Goal: Task Accomplishment & Management: Manage account settings

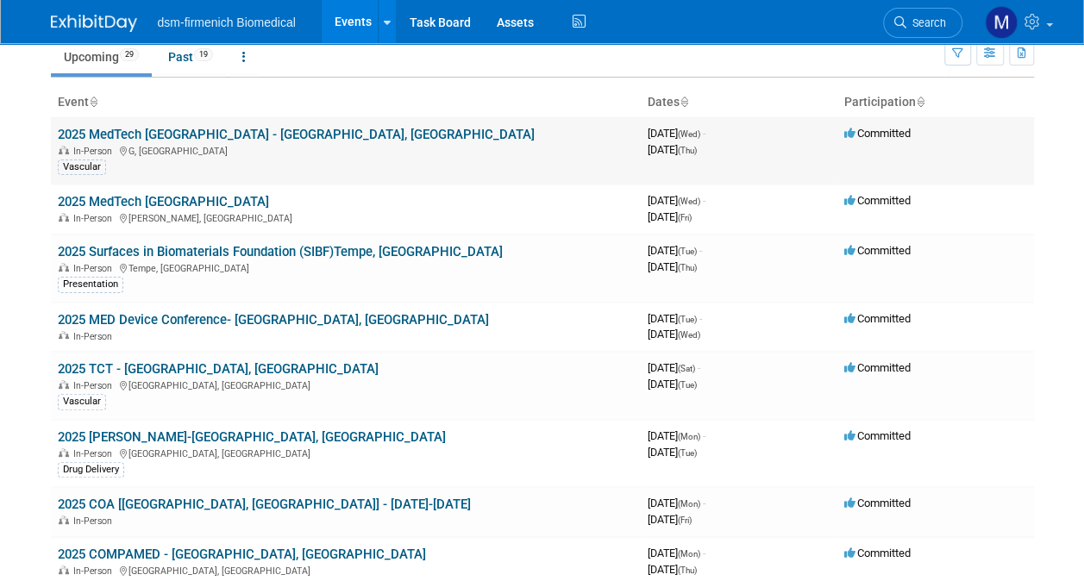
scroll to position [86, 0]
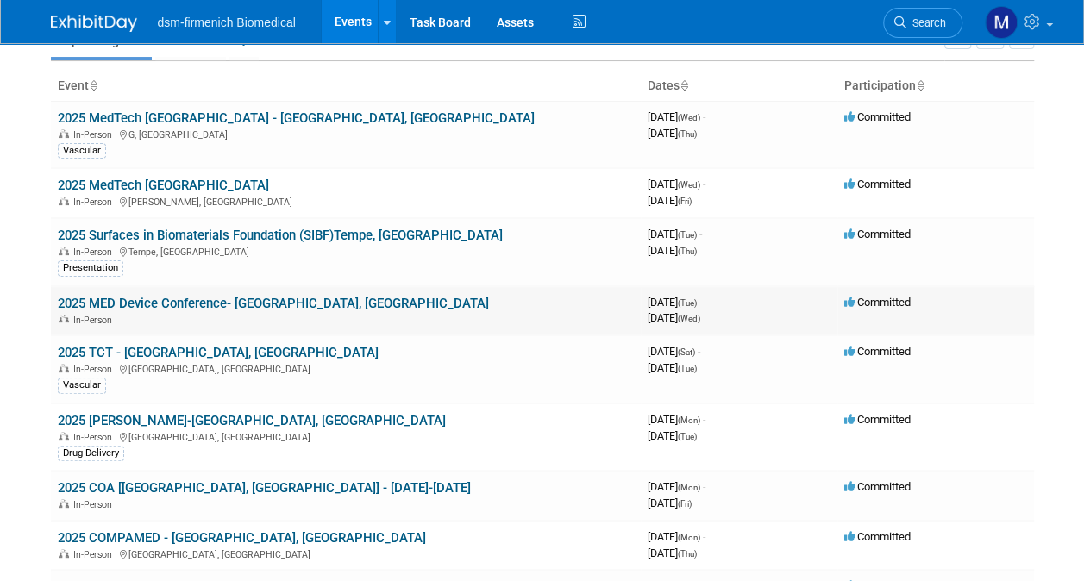
click at [157, 299] on link "2025 MED Device Conference- [GEOGRAPHIC_DATA], [GEOGRAPHIC_DATA]" at bounding box center [273, 304] width 431 height 16
click at [154, 354] on link "2025 TCT - [GEOGRAPHIC_DATA], [GEOGRAPHIC_DATA]" at bounding box center [218, 353] width 321 height 16
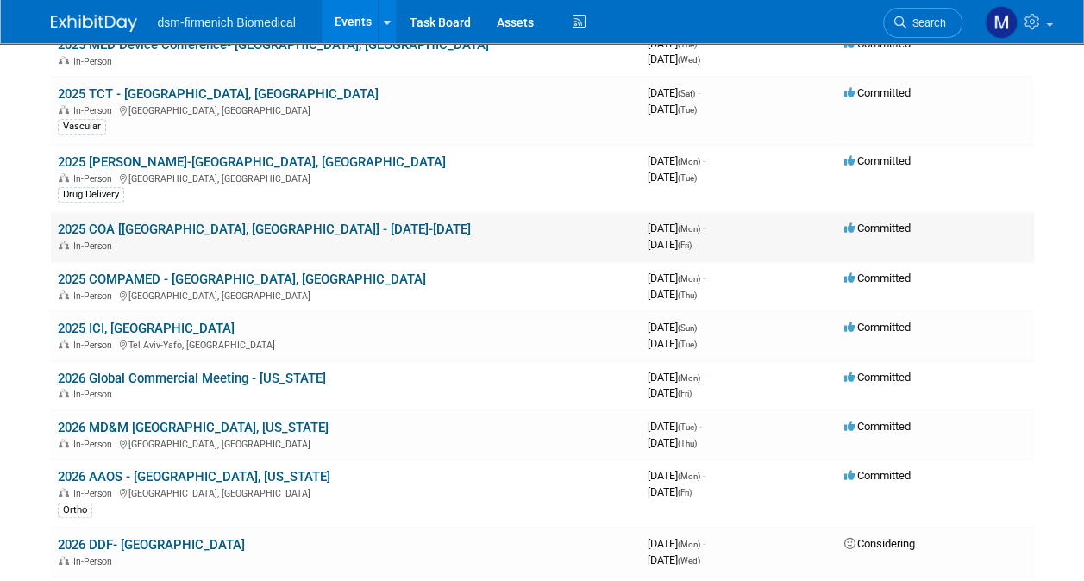
scroll to position [173, 0]
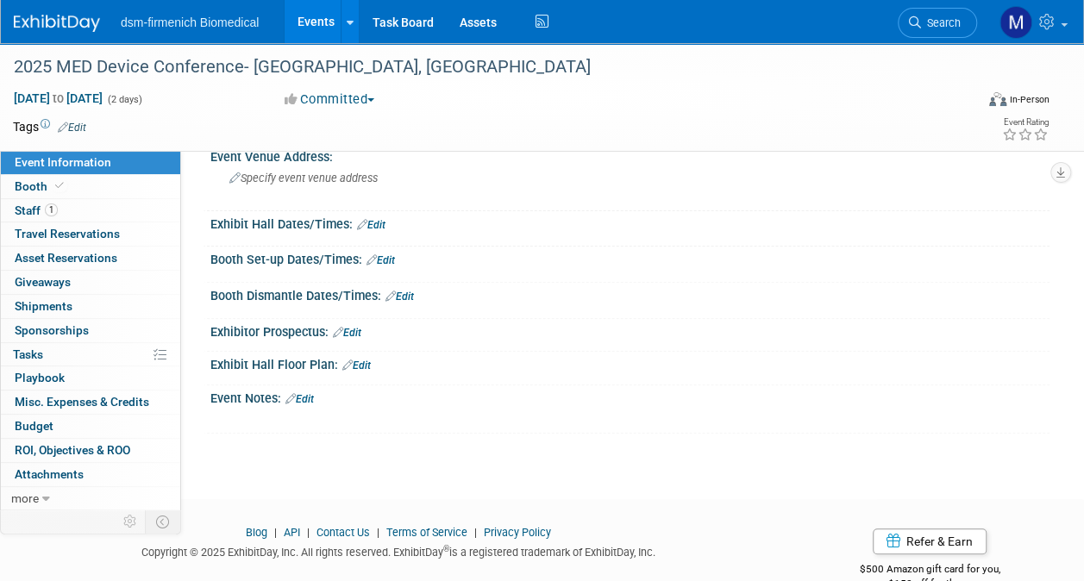
scroll to position [167, 0]
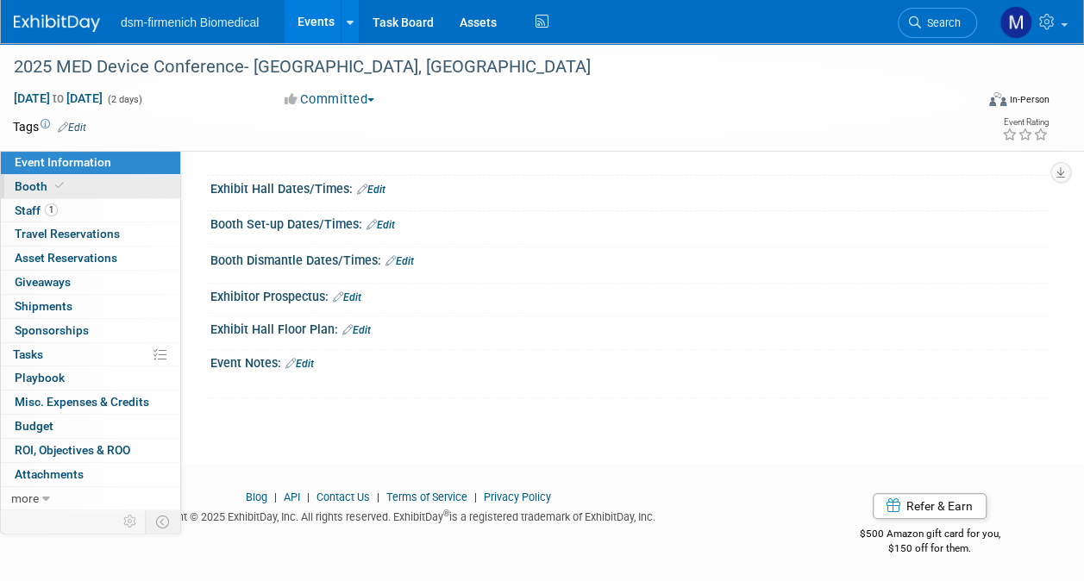
click at [32, 195] on link "Booth" at bounding box center [90, 186] width 179 height 23
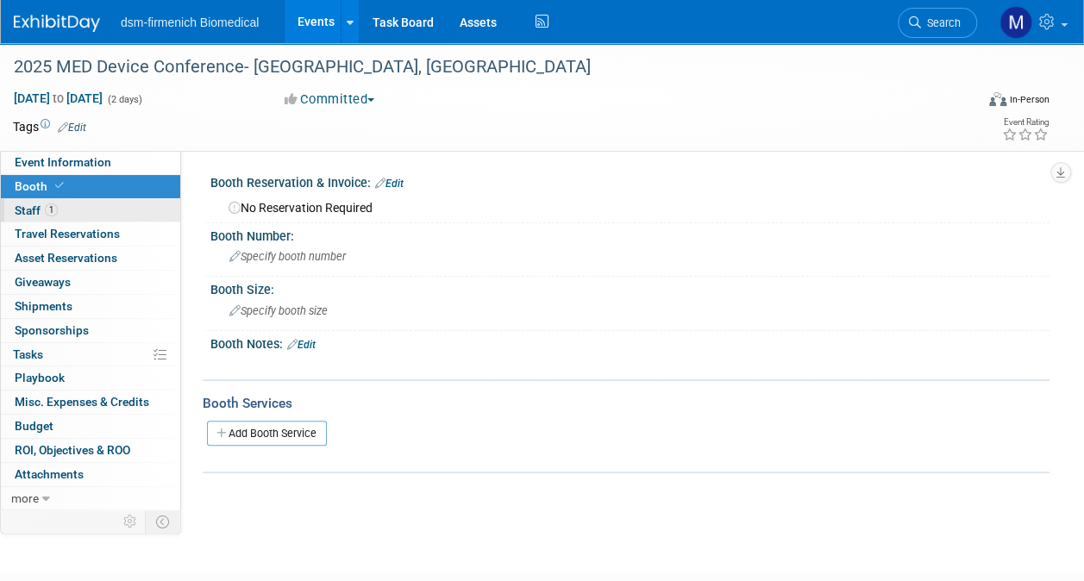
click at [32, 210] on span "Staff 1" at bounding box center [36, 211] width 43 height 14
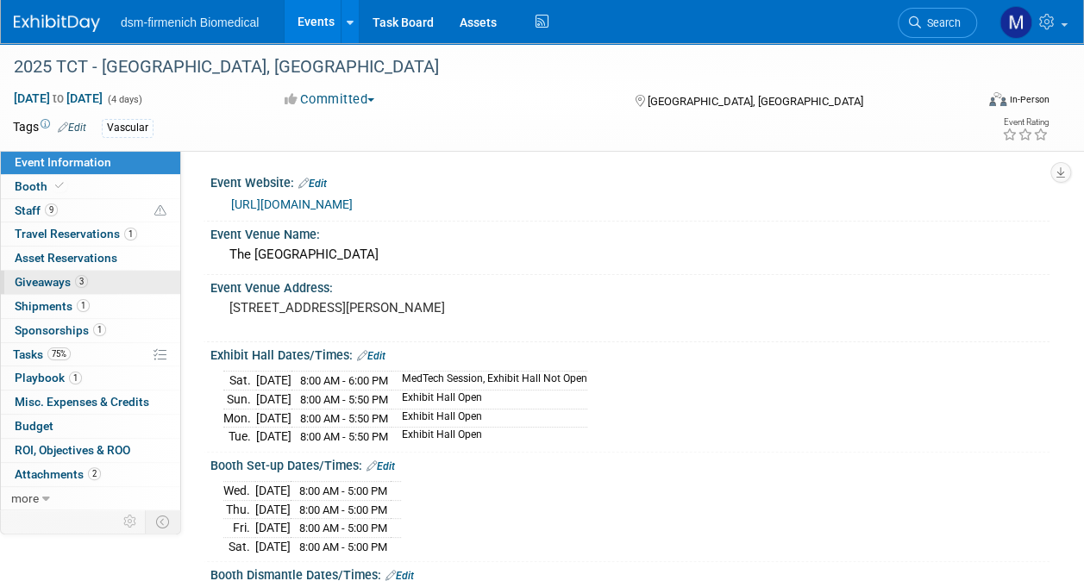
click at [78, 286] on span "3" at bounding box center [81, 281] width 13 height 13
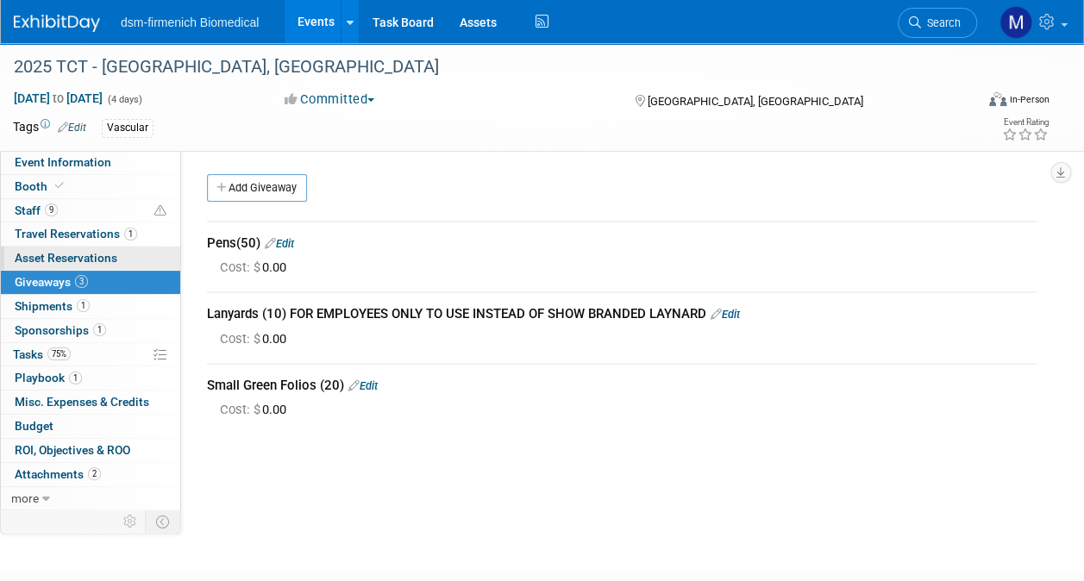
click at [78, 255] on span "Asset Reservations 0" at bounding box center [66, 258] width 103 height 14
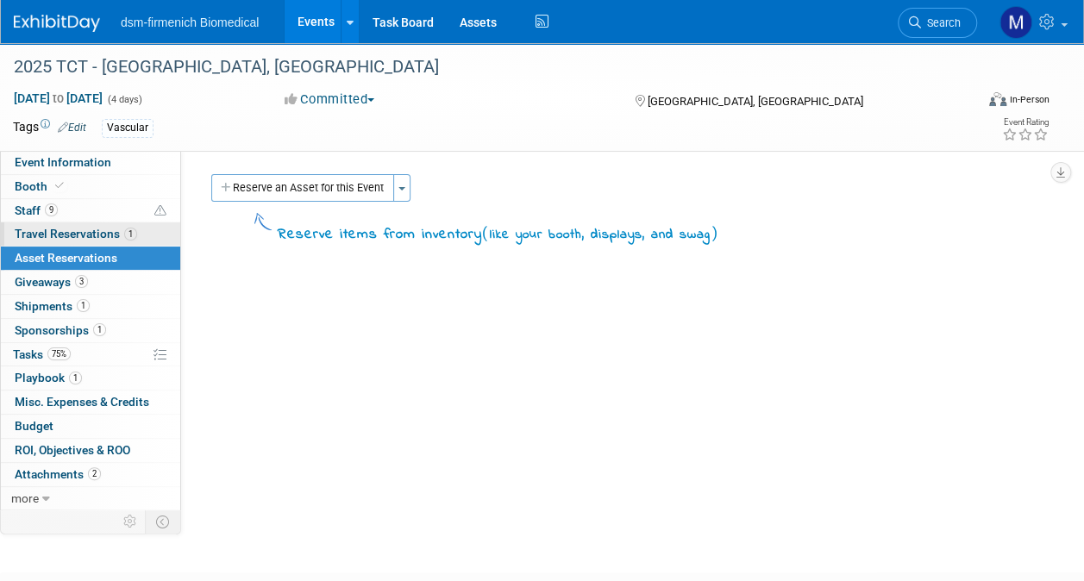
click at [75, 231] on span "Travel Reservations 1" at bounding box center [76, 234] width 123 height 14
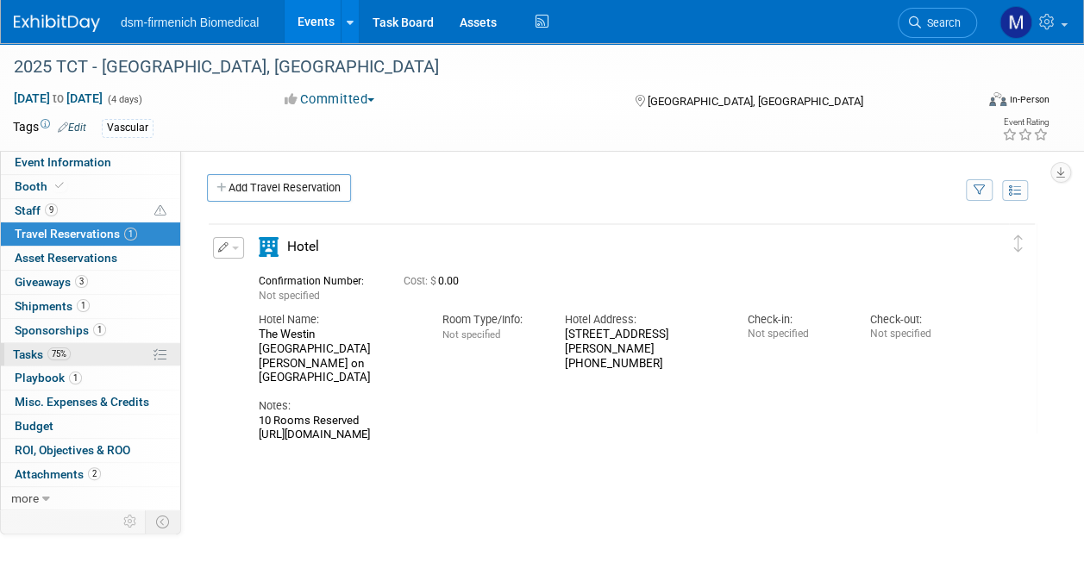
click at [24, 355] on span "Tasks 75%" at bounding box center [42, 355] width 58 height 14
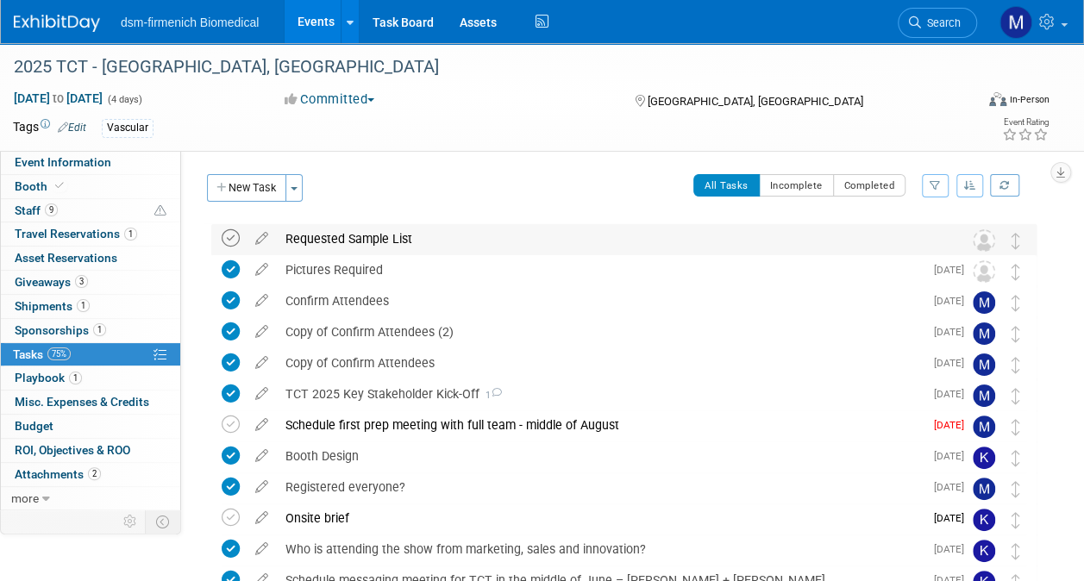
click at [235, 237] on icon at bounding box center [231, 238] width 18 height 18
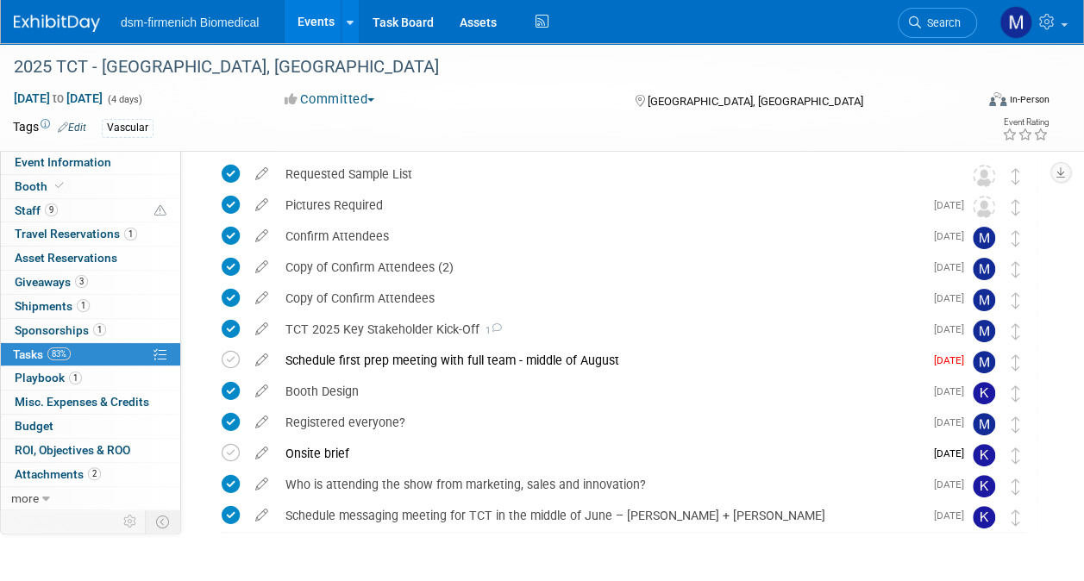
scroll to position [86, 0]
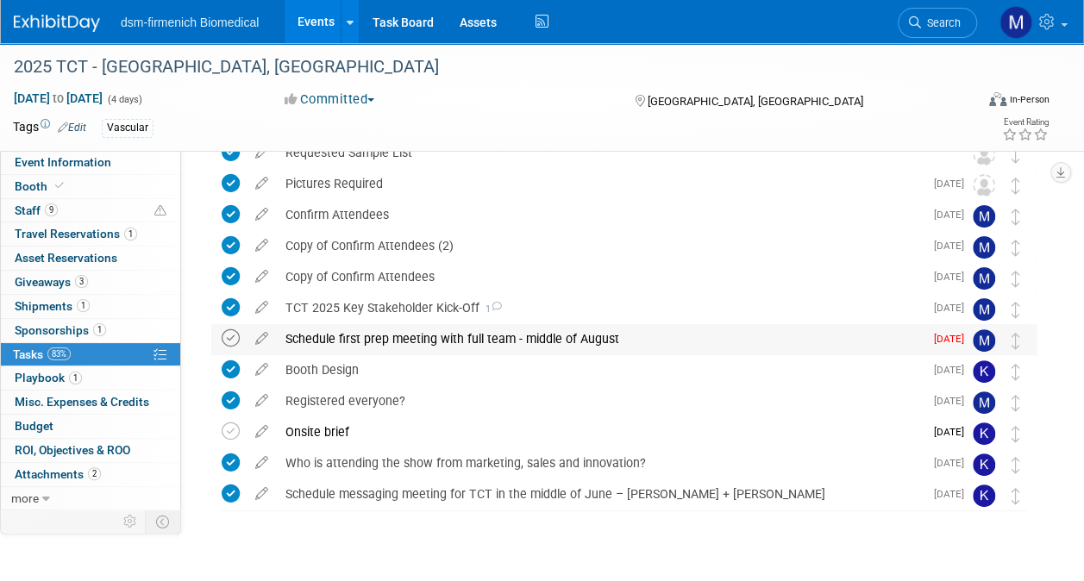
click at [233, 330] on icon at bounding box center [231, 339] width 18 height 18
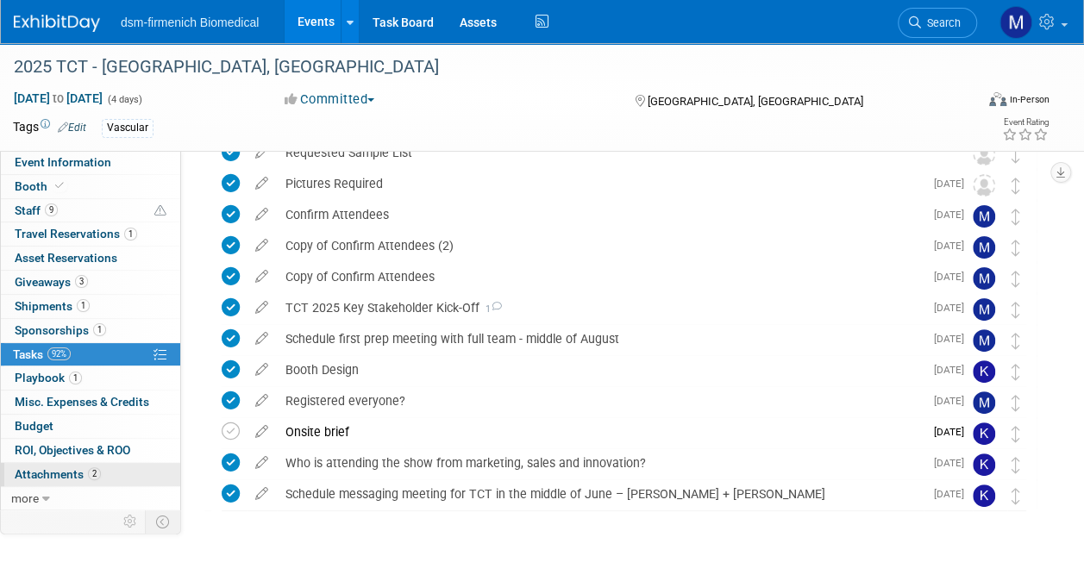
click at [62, 473] on span "Attachments 2" at bounding box center [58, 475] width 86 height 14
